Goal: Task Accomplishment & Management: Manage account settings

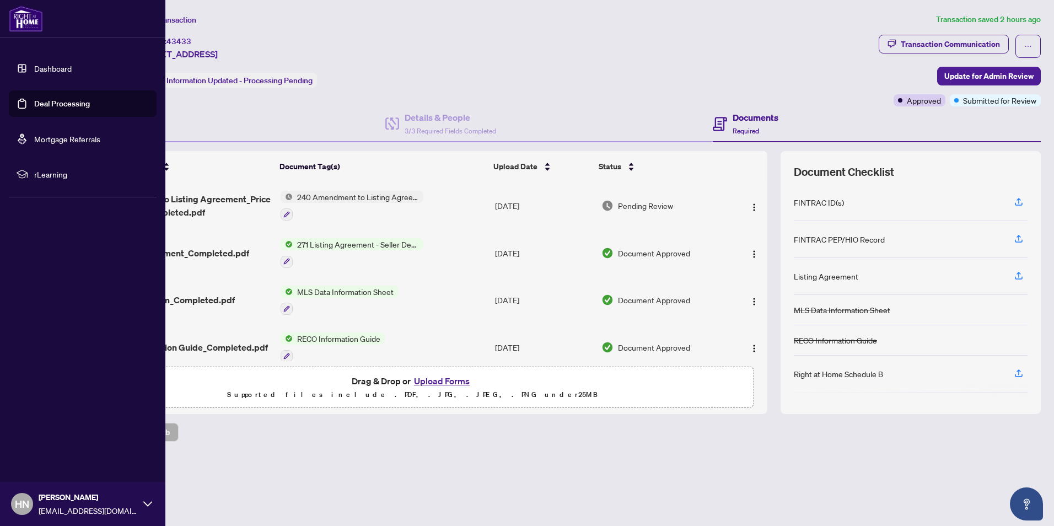
click at [49, 67] on link "Dashboard" at bounding box center [52, 68] width 37 height 10
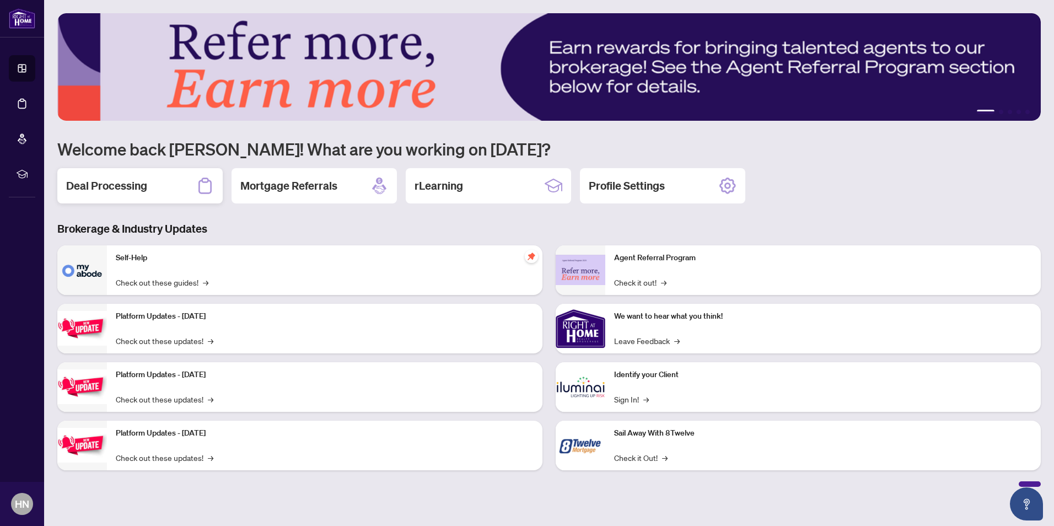
click at [126, 182] on h2 "Deal Processing" at bounding box center [106, 185] width 81 height 15
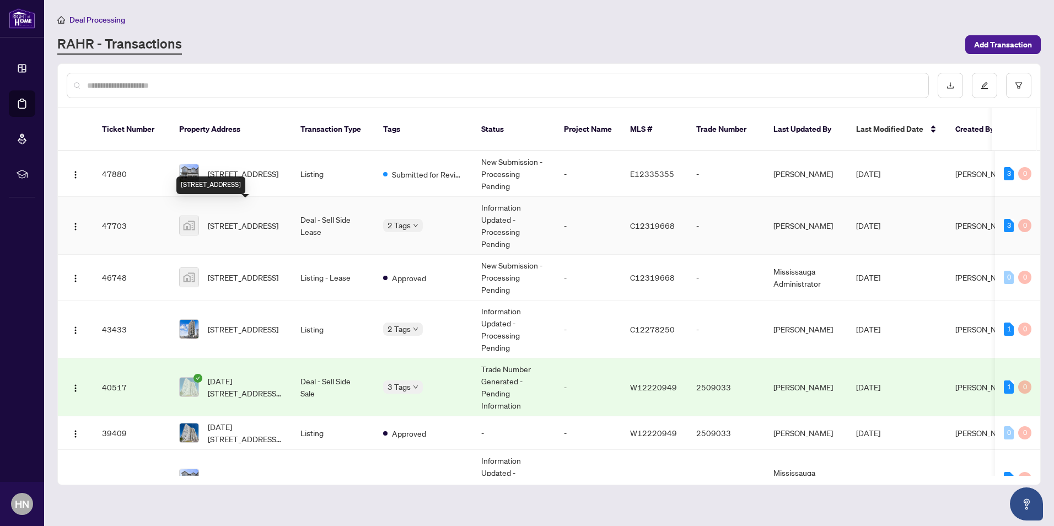
click at [254, 219] on span "[STREET_ADDRESS]" at bounding box center [243, 225] width 71 height 12
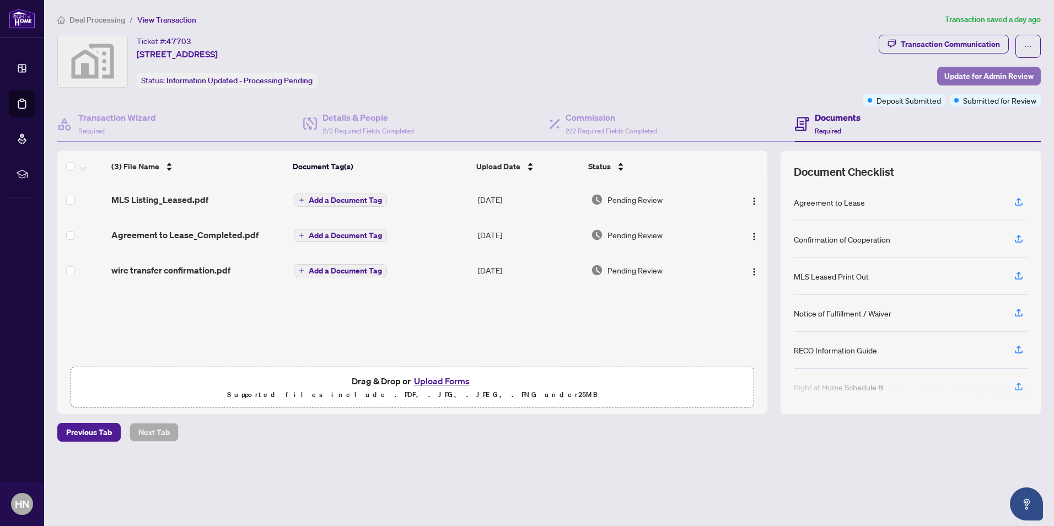
click at [973, 71] on span "Update for Admin Review" at bounding box center [988, 76] width 89 height 18
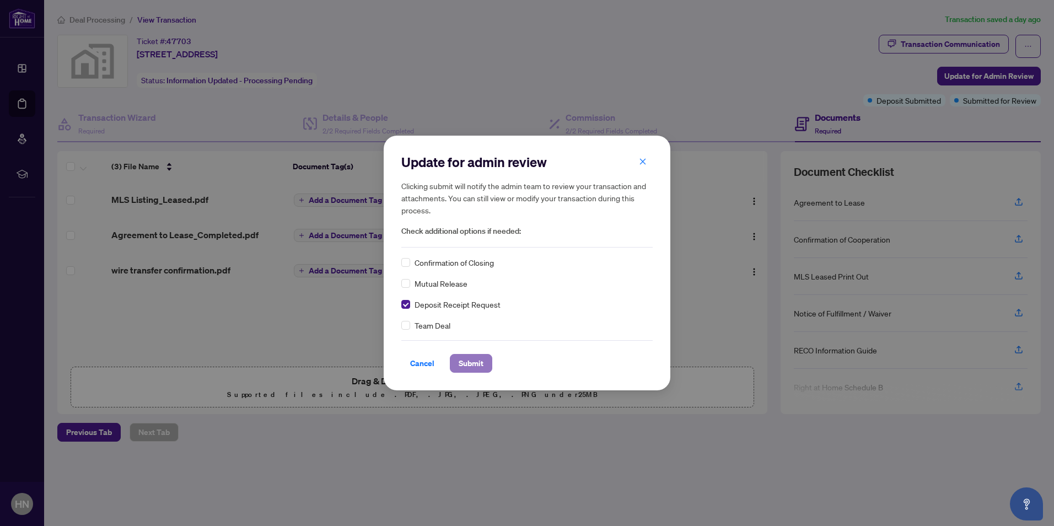
click at [464, 363] on span "Submit" at bounding box center [471, 363] width 25 height 18
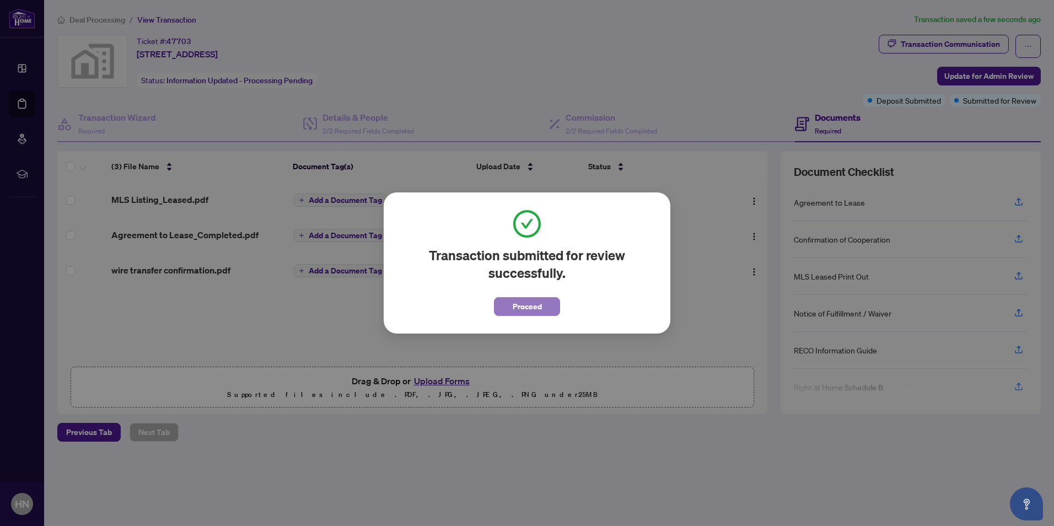
click at [534, 308] on span "Proceed" at bounding box center [527, 307] width 29 height 18
